Goal: Find specific page/section: Find specific page/section

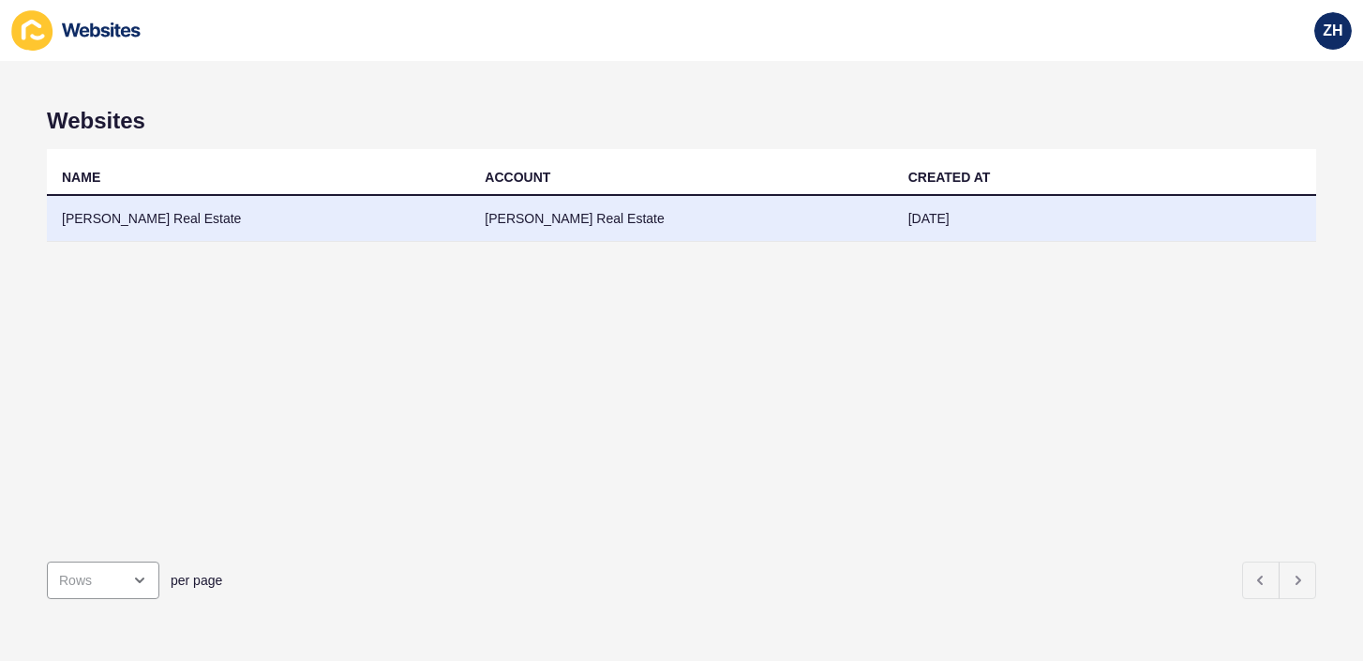
click at [578, 218] on td "[PERSON_NAME] Real Estate" at bounding box center [681, 219] width 423 height 46
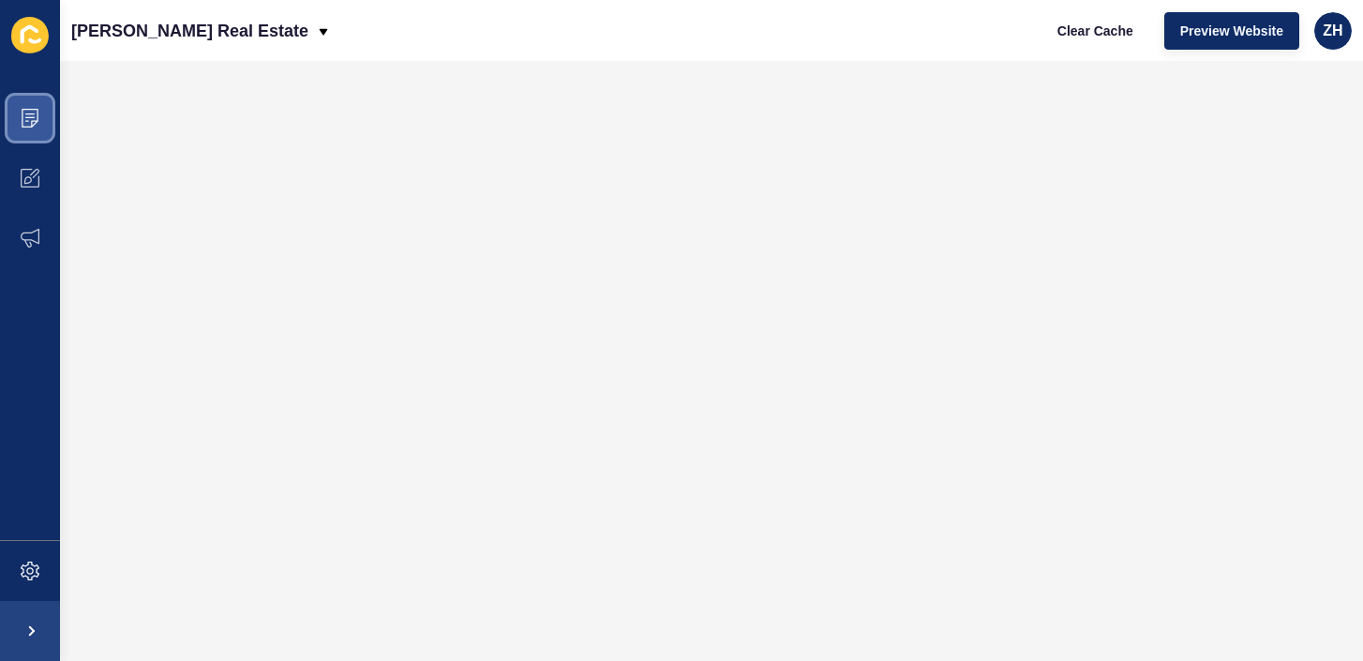
click at [20, 124] on span at bounding box center [30, 118] width 60 height 60
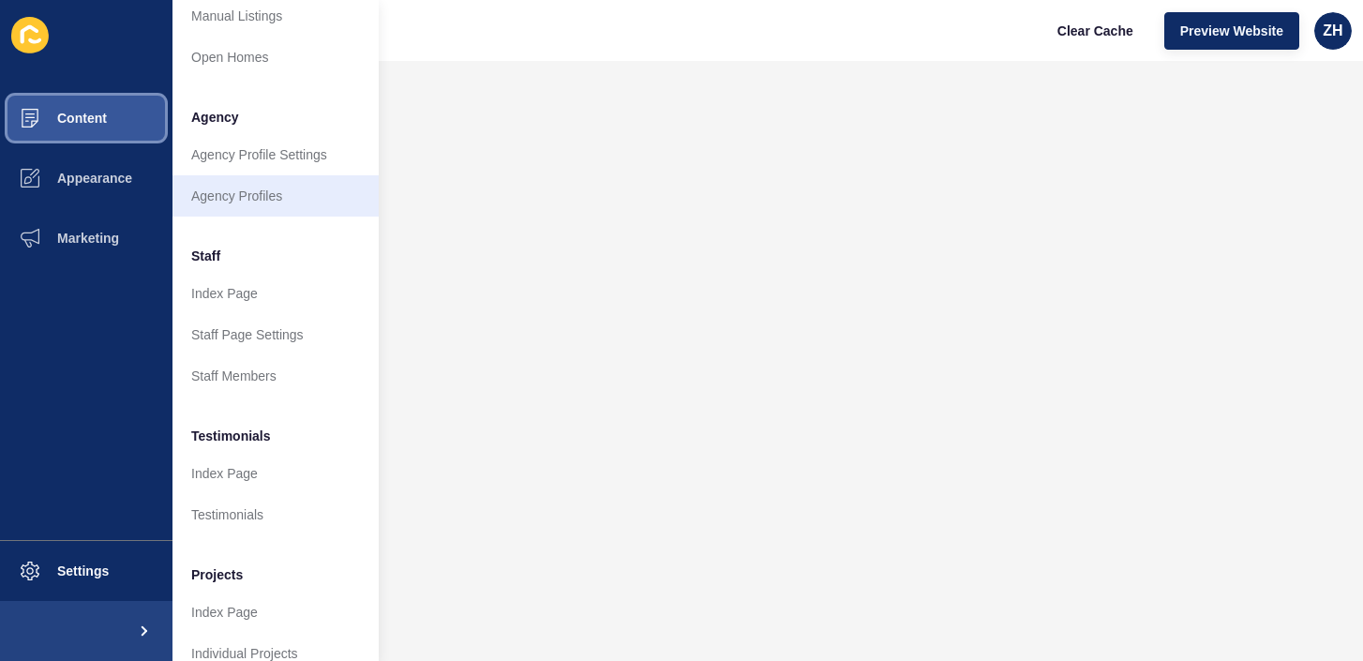
scroll to position [438, 0]
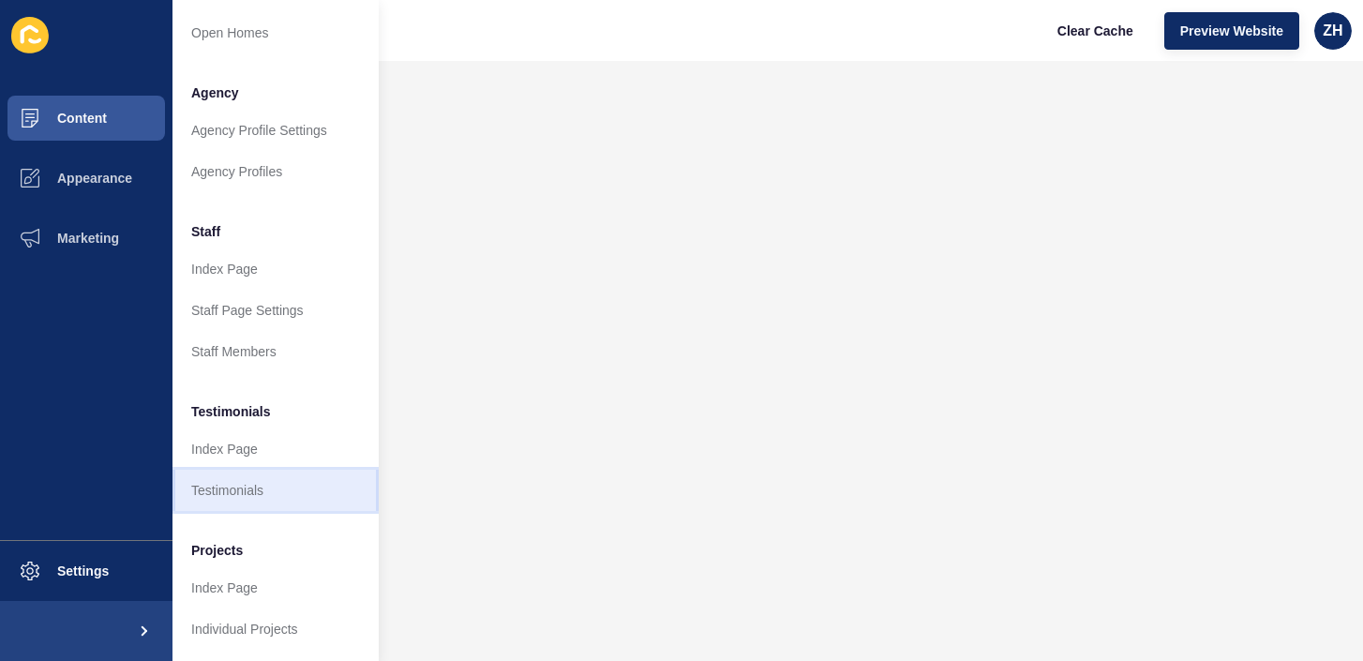
click at [259, 482] on link "Testimonials" at bounding box center [275, 490] width 206 height 41
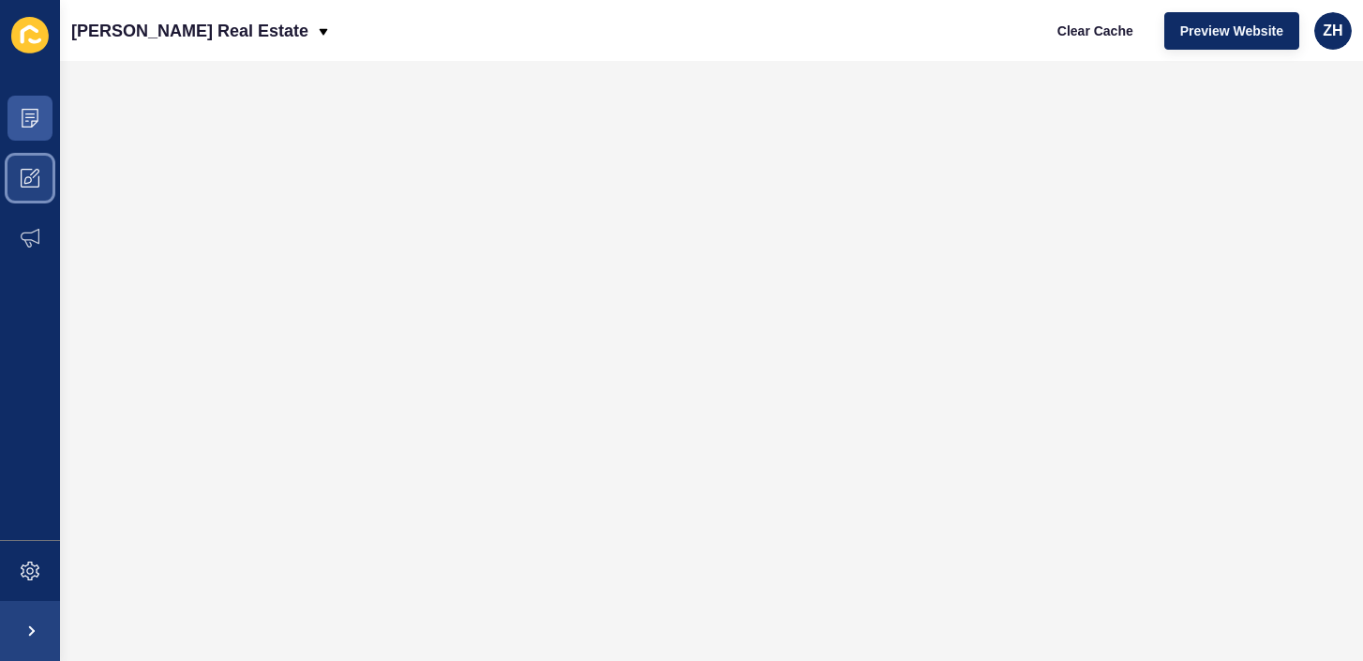
click at [40, 159] on span at bounding box center [30, 178] width 60 height 60
click at [26, 117] on icon at bounding box center [29, 117] width 9 height 1
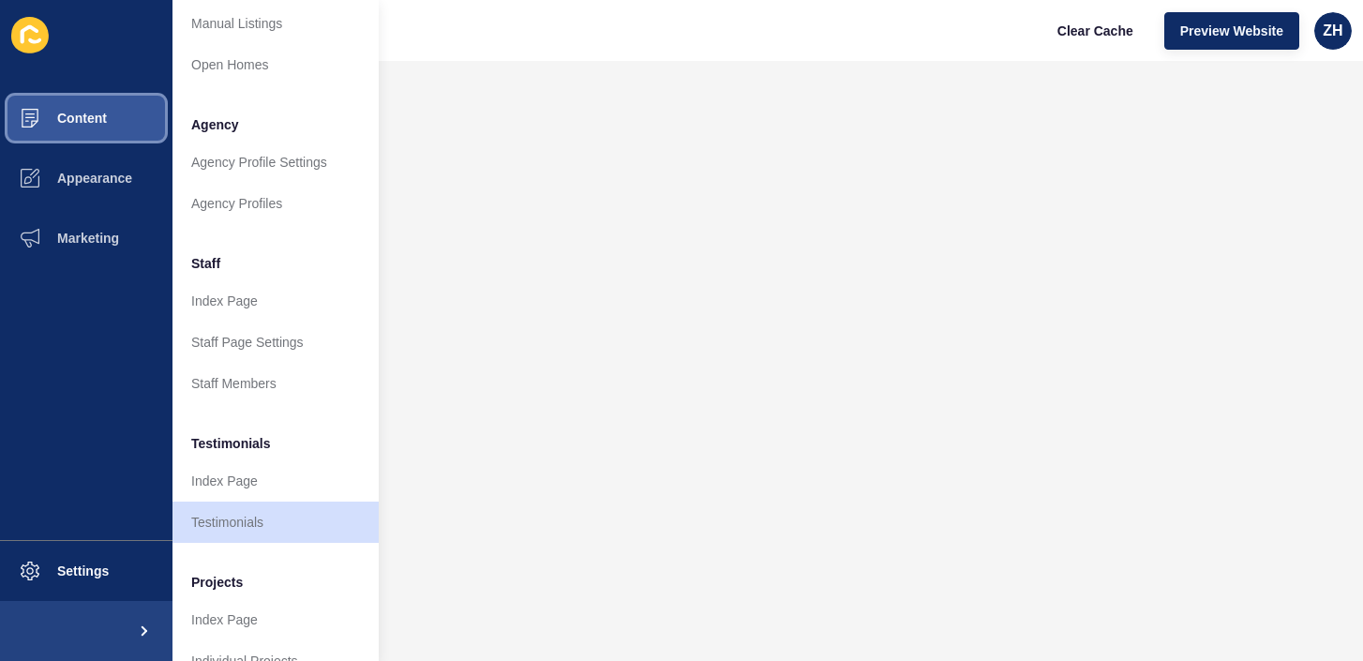
scroll to position [411, 0]
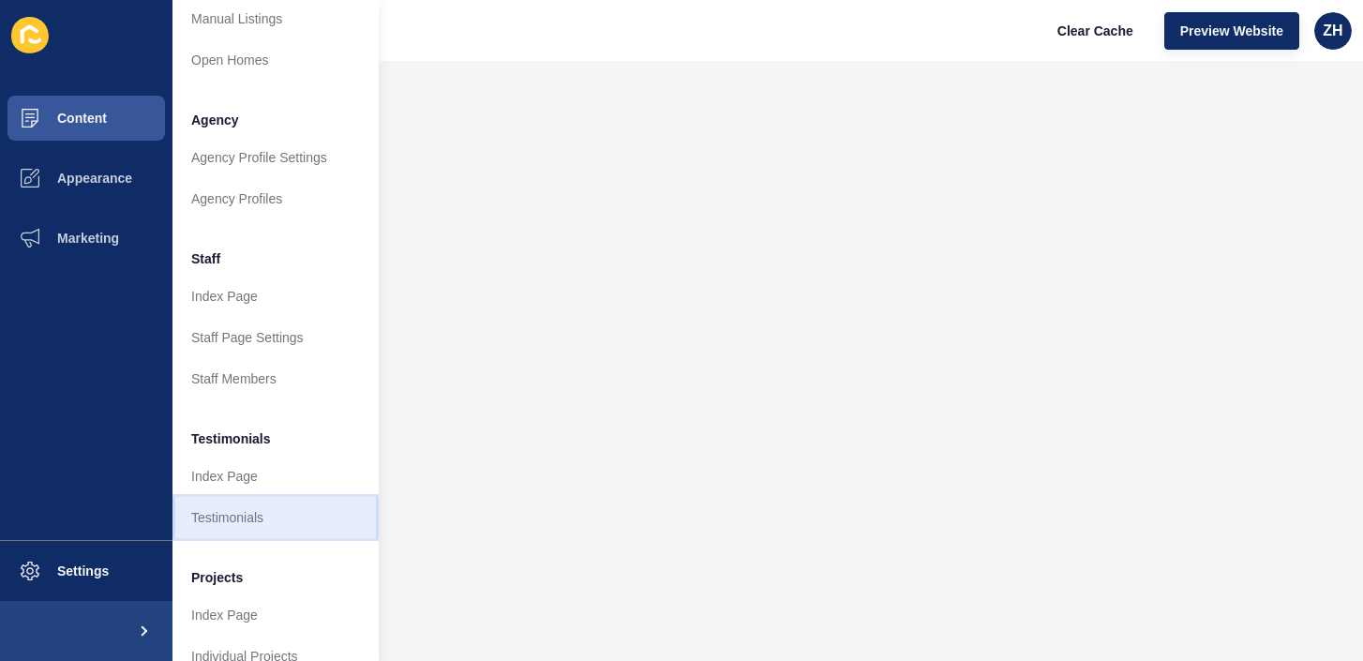
click at [236, 514] on link "Testimonials" at bounding box center [275, 517] width 206 height 41
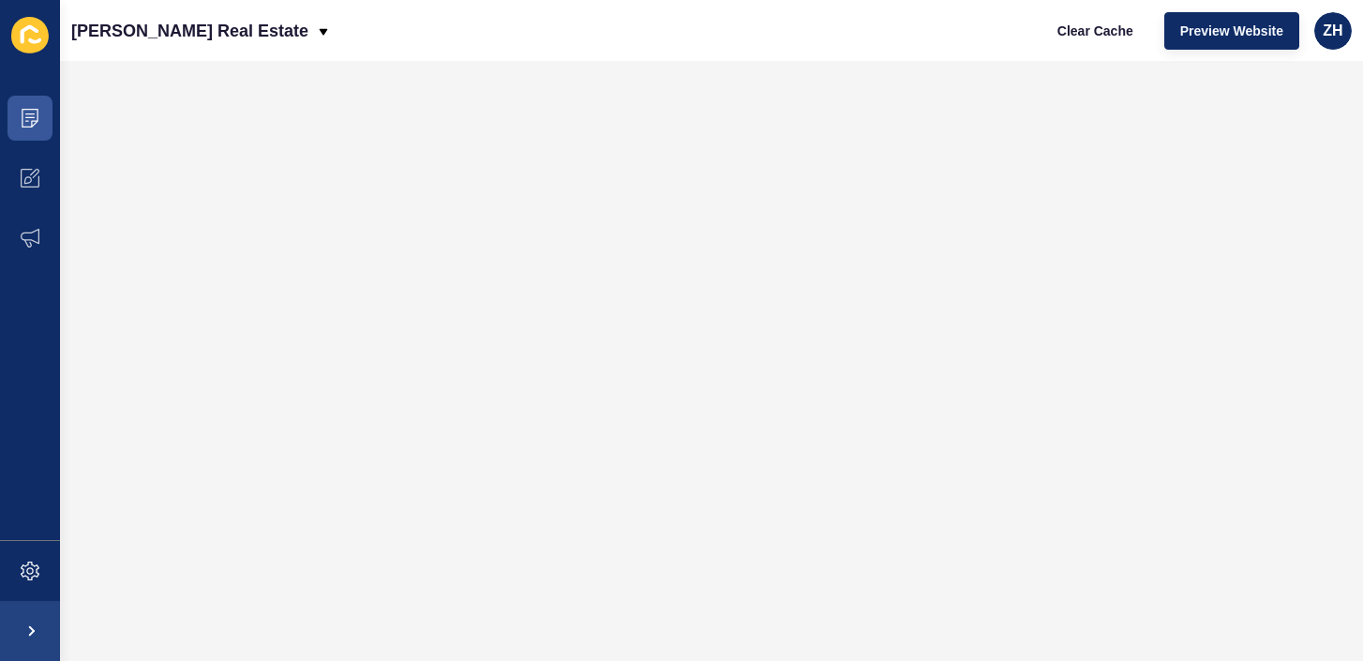
scroll to position [0, 0]
click at [33, 118] on icon at bounding box center [30, 118] width 19 height 19
click at [23, 108] on span at bounding box center [30, 118] width 60 height 60
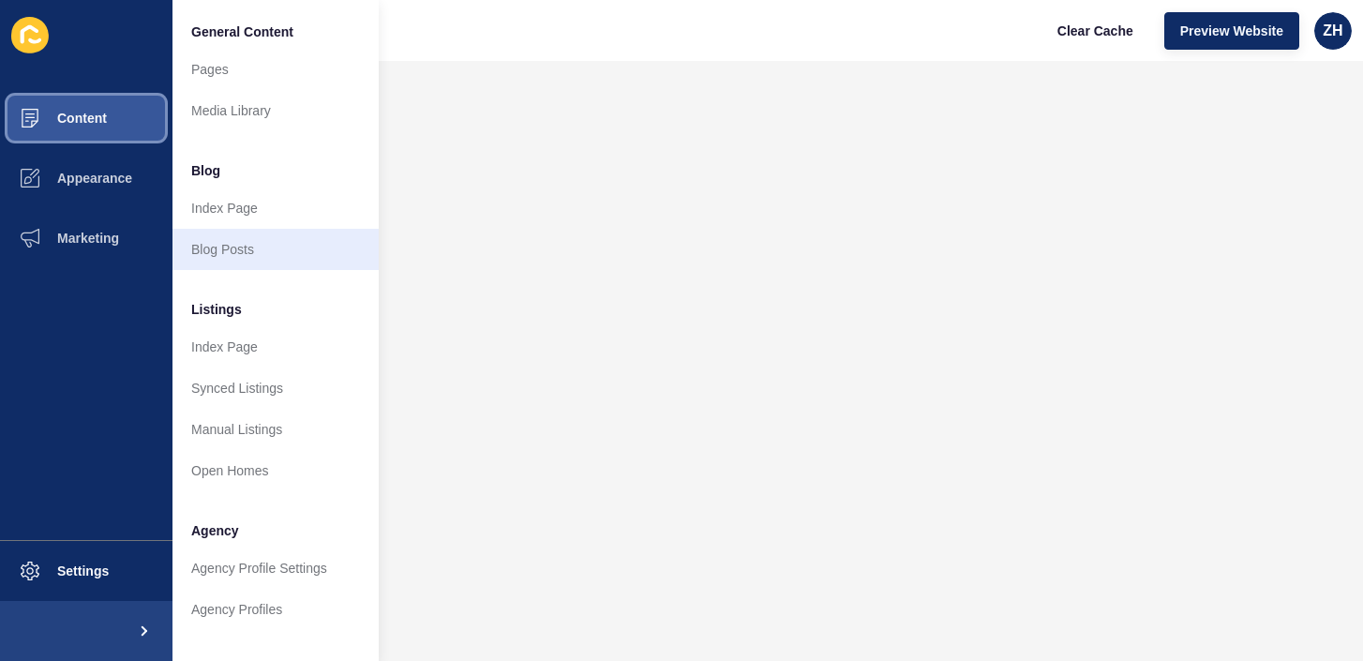
scroll to position [361, 0]
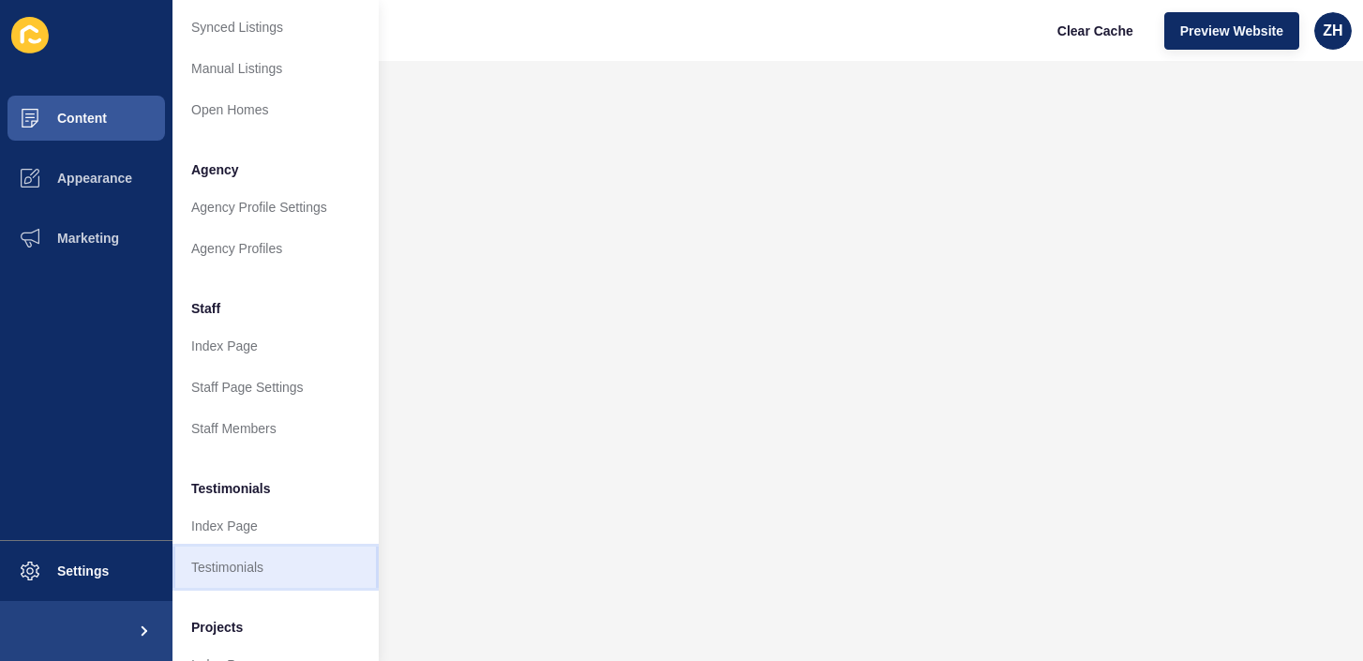
click at [239, 568] on link "Testimonials" at bounding box center [275, 567] width 206 height 41
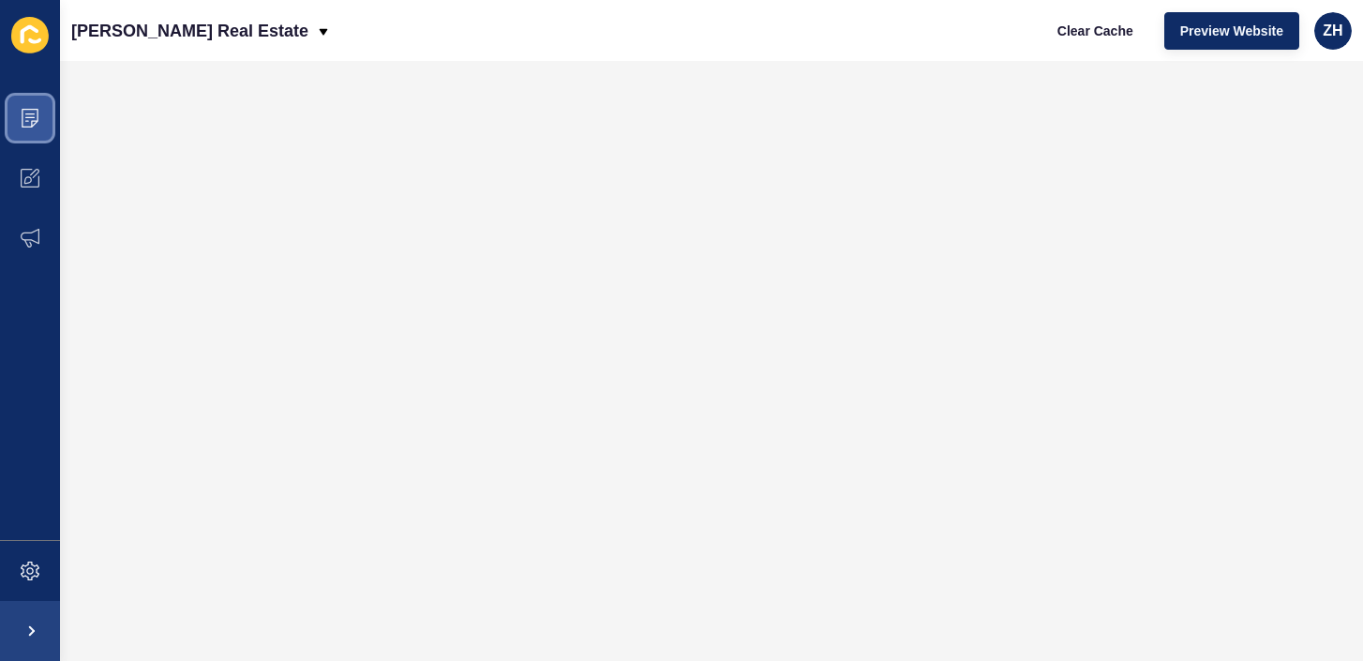
click at [39, 119] on span at bounding box center [30, 118] width 60 height 60
click at [26, 127] on span at bounding box center [30, 118] width 60 height 60
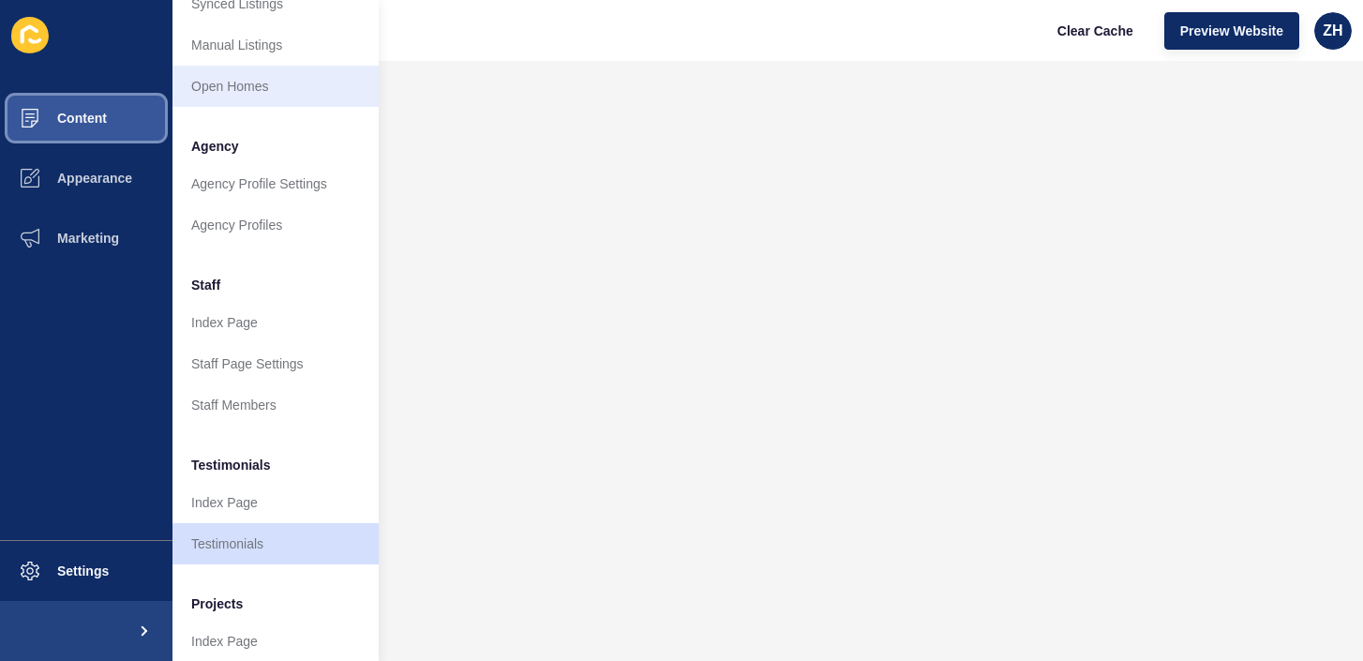
scroll to position [383, 0]
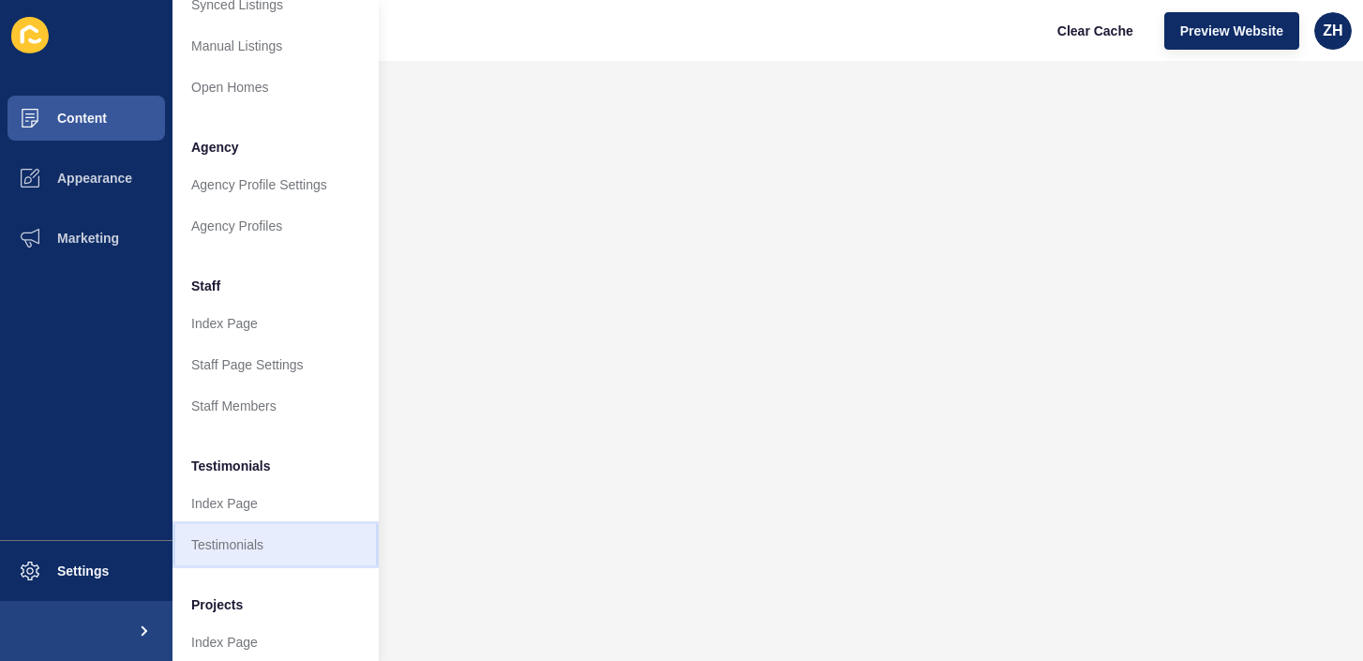
click at [248, 544] on link "Testimonials" at bounding box center [275, 544] width 206 height 41
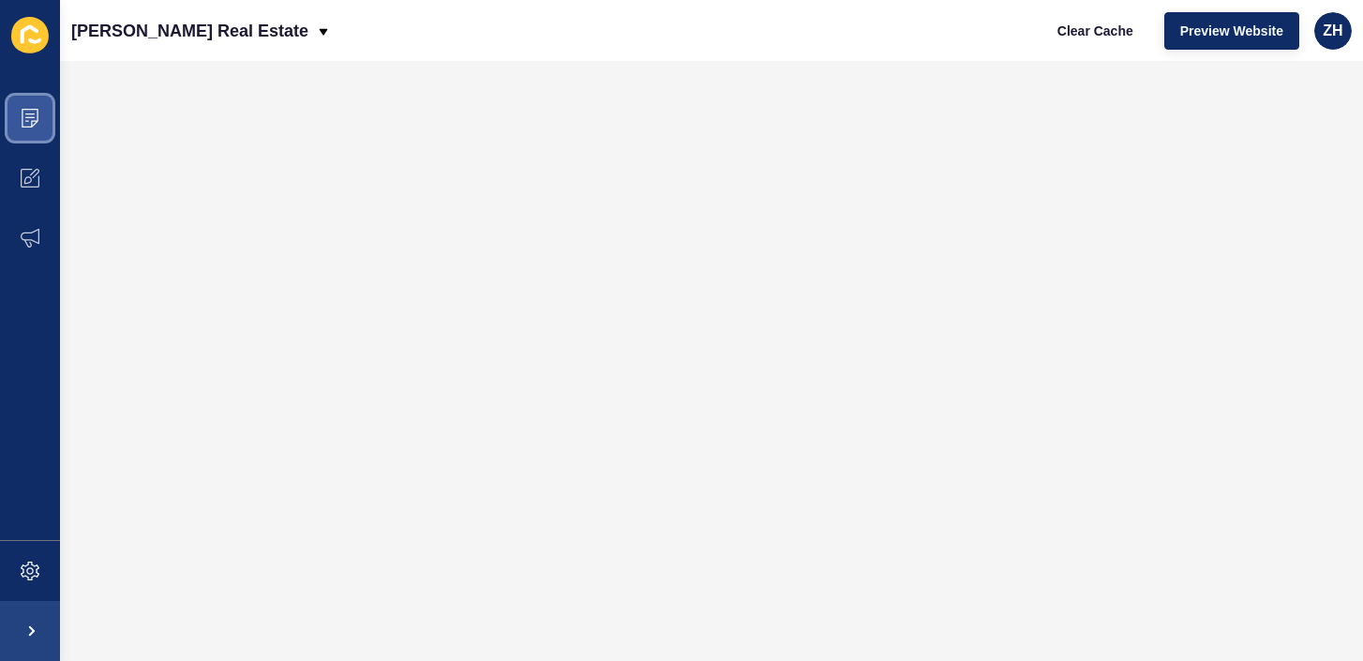
click at [29, 118] on icon at bounding box center [30, 118] width 19 height 19
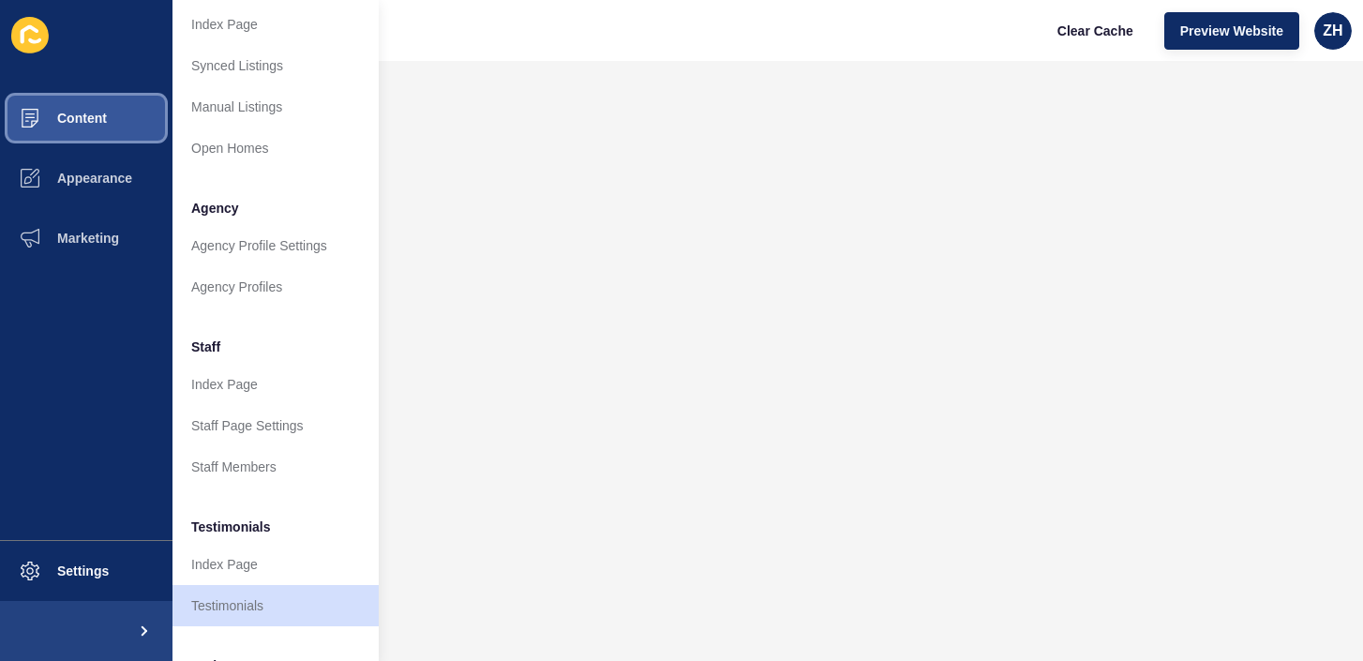
scroll to position [357, 0]
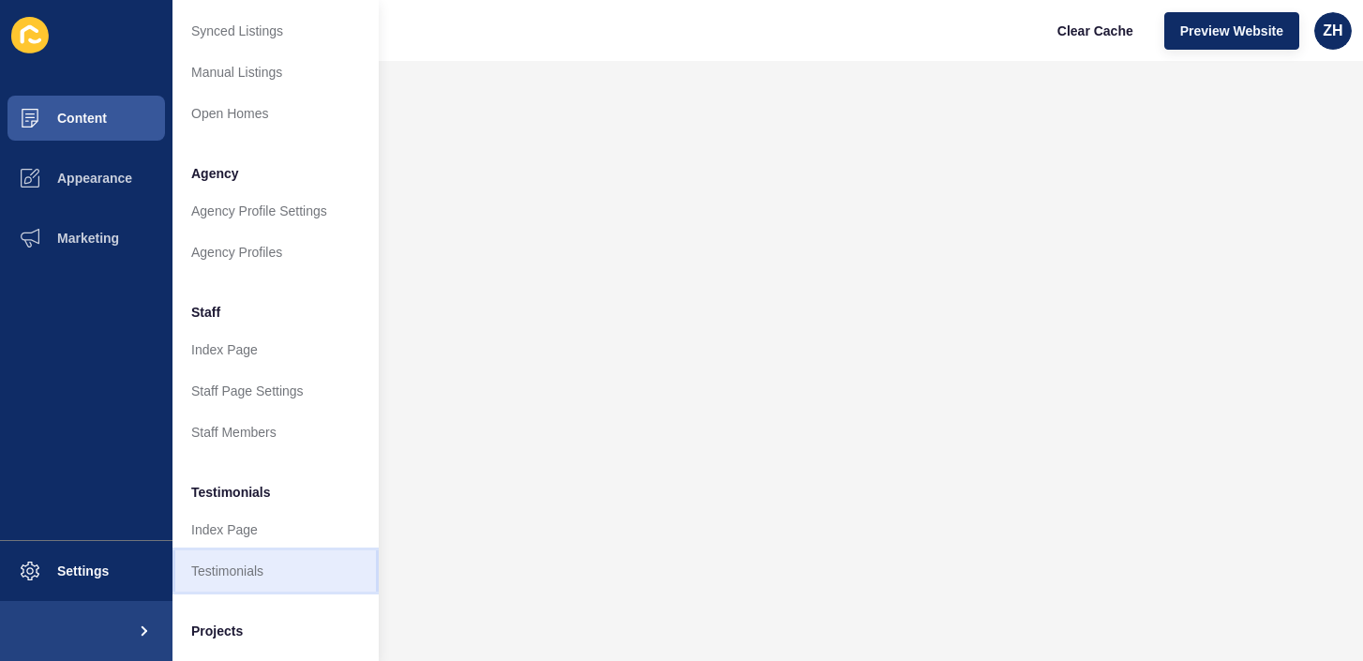
click at [242, 573] on link "Testimonials" at bounding box center [275, 570] width 206 height 41
